Goal: Task Accomplishment & Management: Complete application form

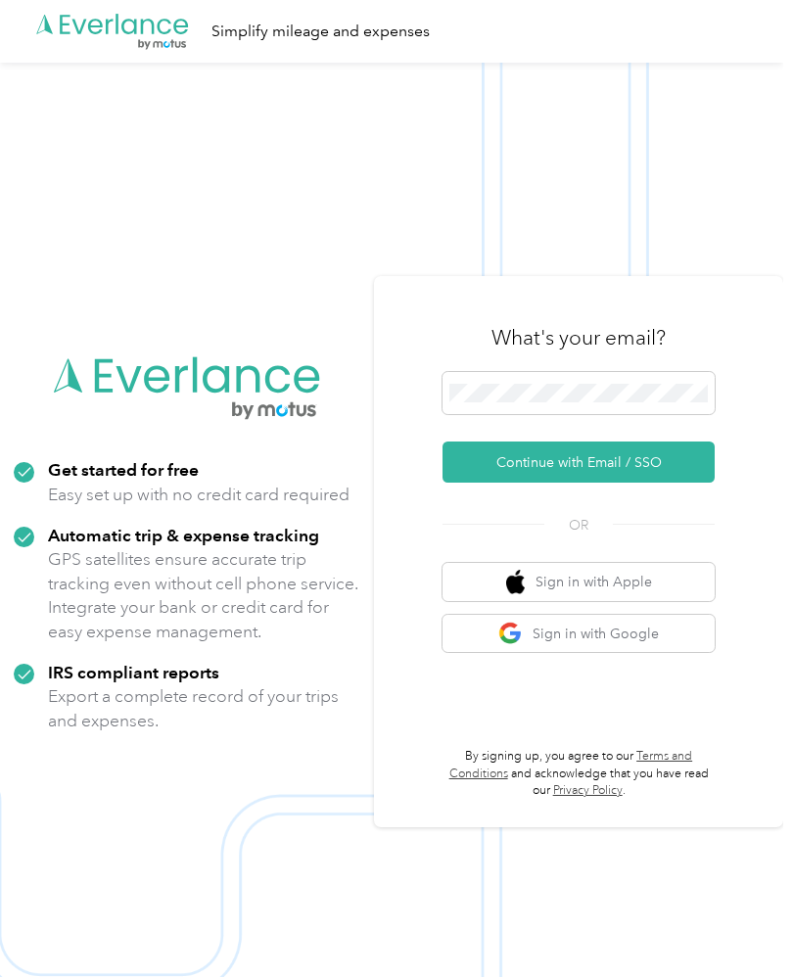
click at [584, 483] on button "Continue with Email / SSO" at bounding box center [579, 462] width 272 height 41
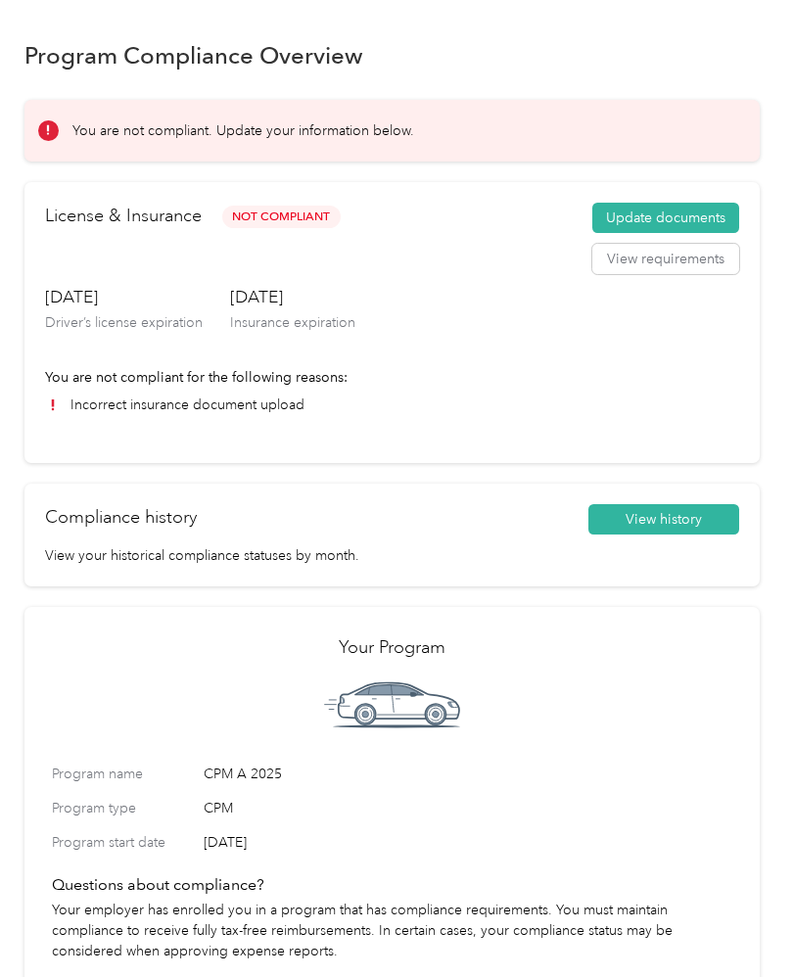
click at [683, 210] on button "Update documents" at bounding box center [665, 218] width 147 height 31
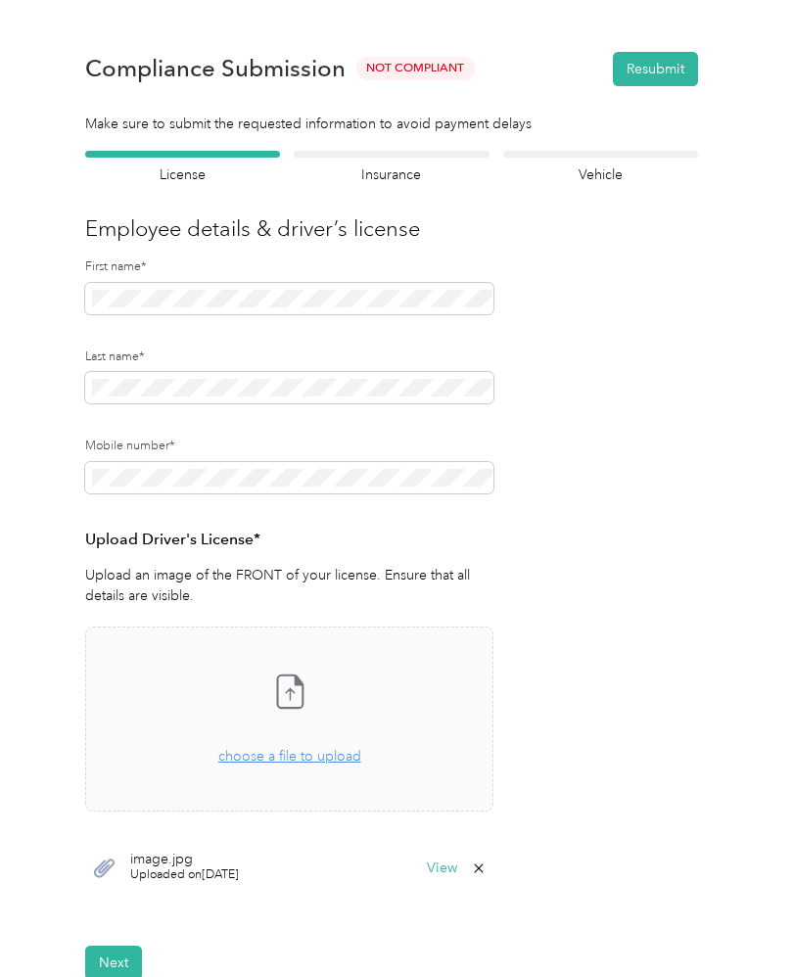
click at [304, 698] on icon at bounding box center [289, 691] width 39 height 39
